Goal: Task Accomplishment & Management: Manage account settings

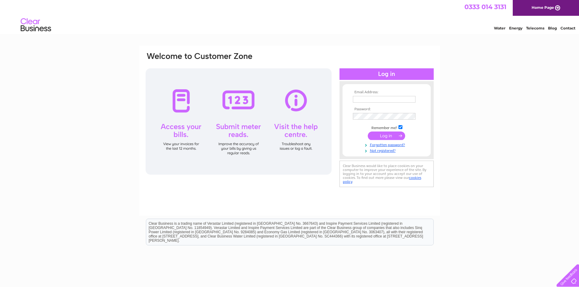
click at [358, 99] on input "text" at bounding box center [384, 99] width 63 height 7
paste input "accounts@ewehospitality.co.uk"
type input "accounts@ewehospitality.co.uk"
click at [391, 136] on input "submit" at bounding box center [386, 136] width 37 height 9
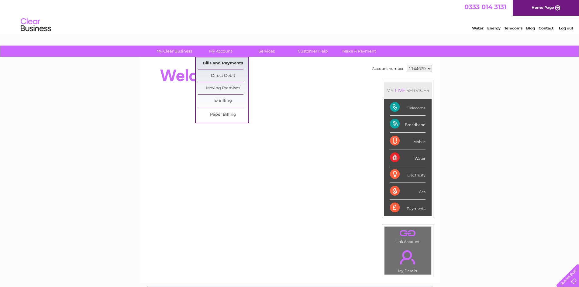
click at [216, 62] on link "Bills and Payments" at bounding box center [223, 63] width 50 height 12
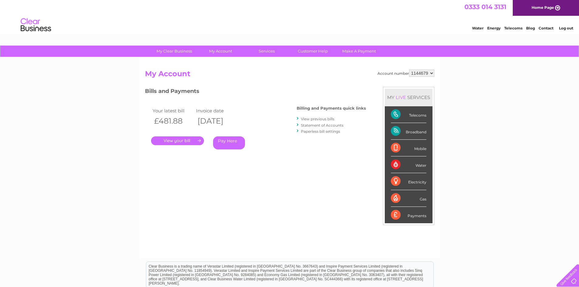
click at [179, 141] on link "." at bounding box center [177, 141] width 53 height 9
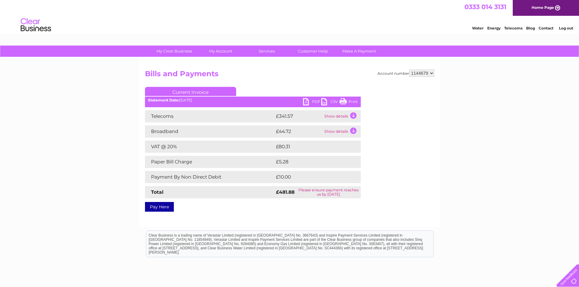
click at [311, 101] on link "PDF" at bounding box center [312, 102] width 18 height 9
